Goal: Task Accomplishment & Management: Manage account settings

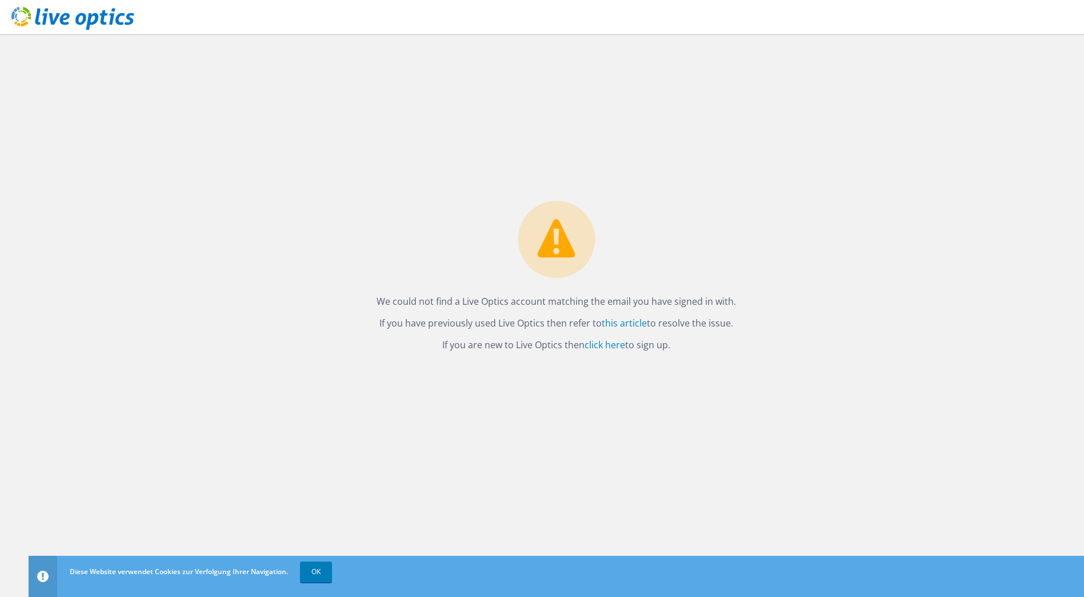
drag, startPoint x: 487, startPoint y: 361, endPoint x: 476, endPoint y: 350, distance: 16.2
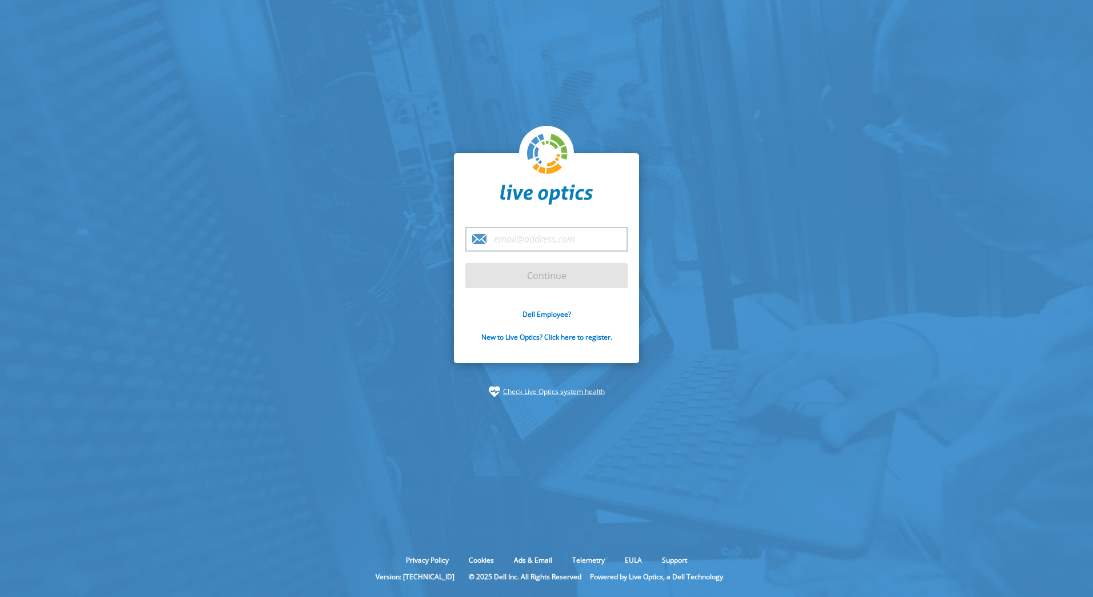
drag, startPoint x: 501, startPoint y: 241, endPoint x: 548, endPoint y: 290, distance: 67.5
click at [501, 241] on input "email" at bounding box center [546, 239] width 162 height 25
paste input "adrian.kamer@deleproject.ch"
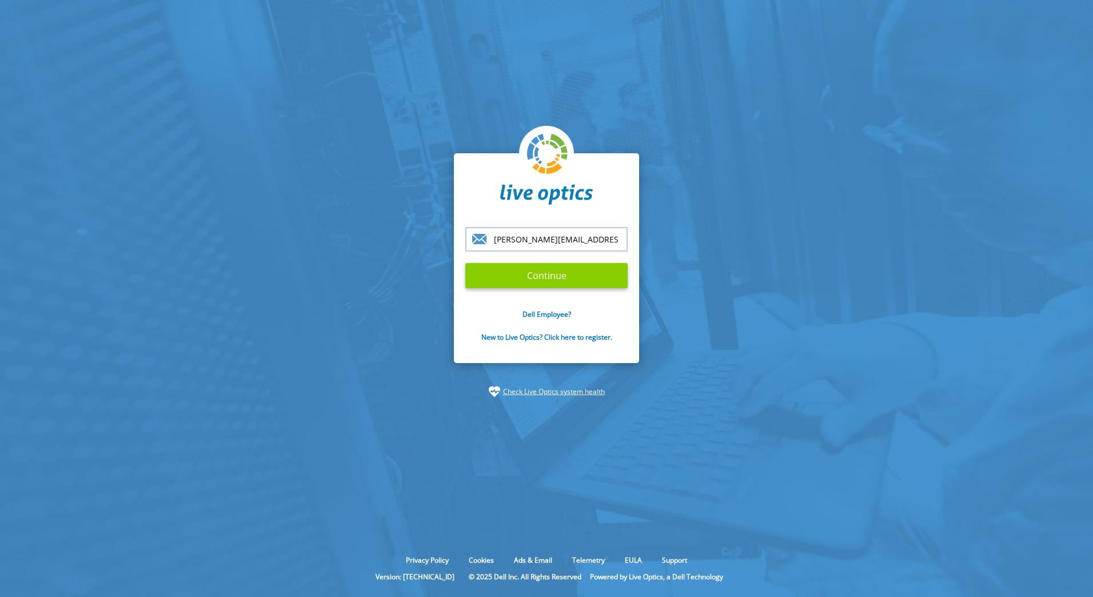
type input "adrian.kamer@deleproject.ch"
click at [556, 274] on input "Continue" at bounding box center [546, 275] width 162 height 25
click at [534, 283] on input "Continue" at bounding box center [546, 275] width 162 height 25
click at [556, 267] on input "Continue" at bounding box center [546, 275] width 162 height 25
click at [564, 277] on input "Continue" at bounding box center [546, 275] width 162 height 25
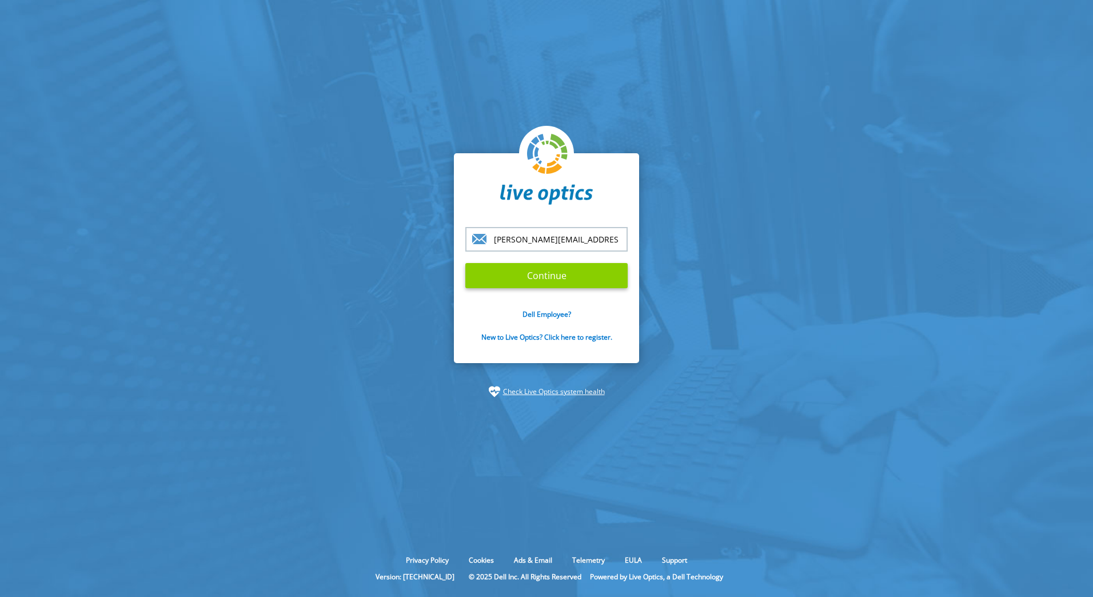
click at [564, 277] on input "Continue" at bounding box center [546, 275] width 162 height 25
click at [591, 284] on input "Continue" at bounding box center [546, 275] width 162 height 25
click at [541, 284] on input "Continue" at bounding box center [546, 275] width 162 height 25
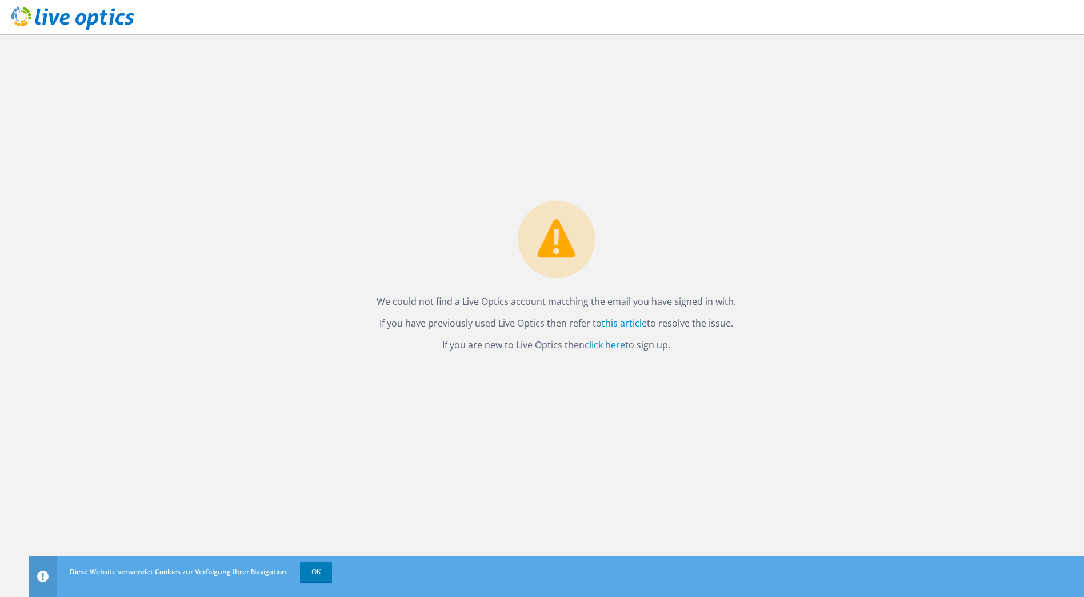
drag, startPoint x: 322, startPoint y: 571, endPoint x: 344, endPoint y: 552, distance: 28.3
click at [322, 571] on link "OK" at bounding box center [316, 571] width 32 height 21
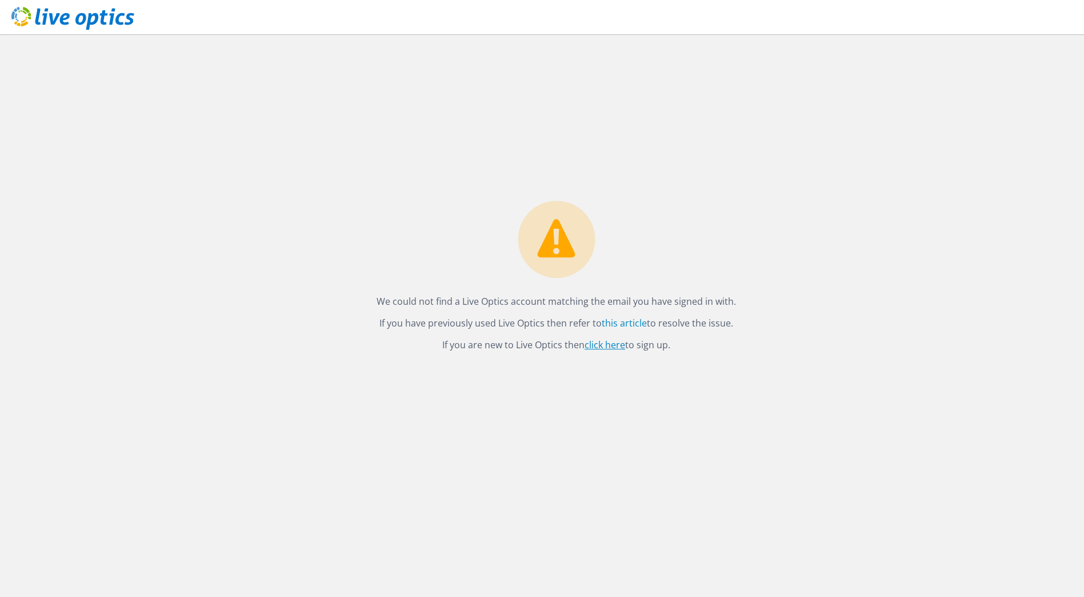
click at [600, 347] on link "click here" at bounding box center [605, 344] width 41 height 13
